Goal: Find specific page/section: Find specific page/section

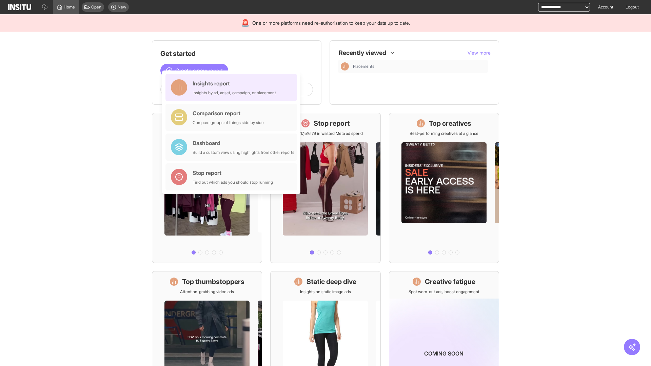
click at [233, 88] on div "Insights report Insights by ad, adset, campaign, or placement" at bounding box center [234, 87] width 83 height 16
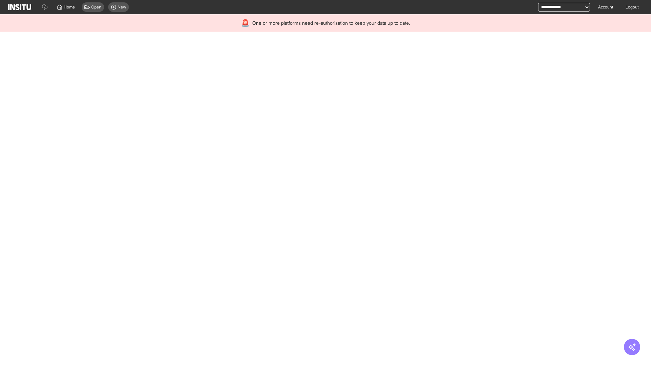
select select "**"
